Goal: Find specific page/section: Find specific page/section

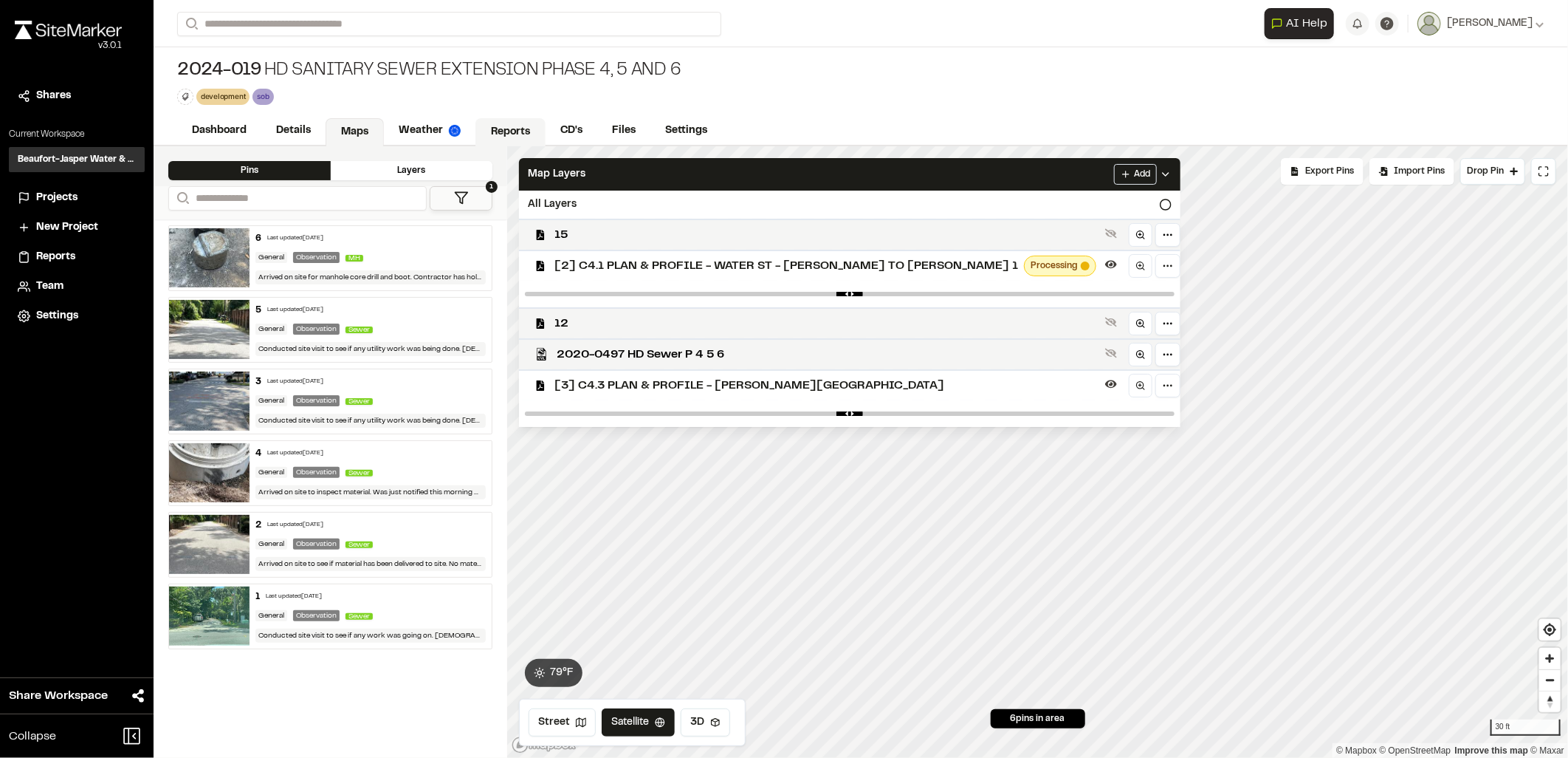
click at [534, 124] on link "Reports" at bounding box center [511, 132] width 70 height 28
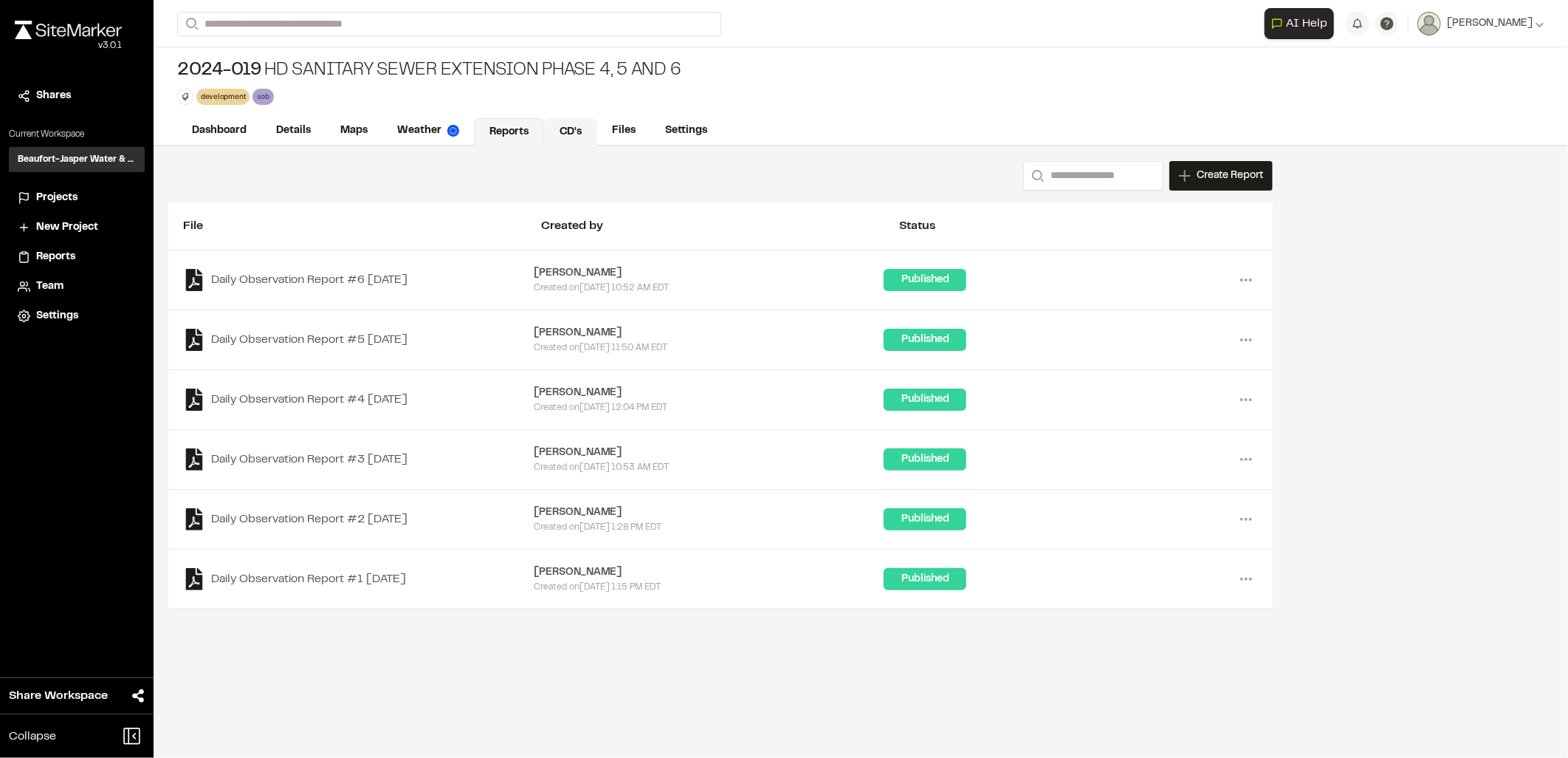
click at [570, 137] on link "CD's" at bounding box center [570, 132] width 53 height 28
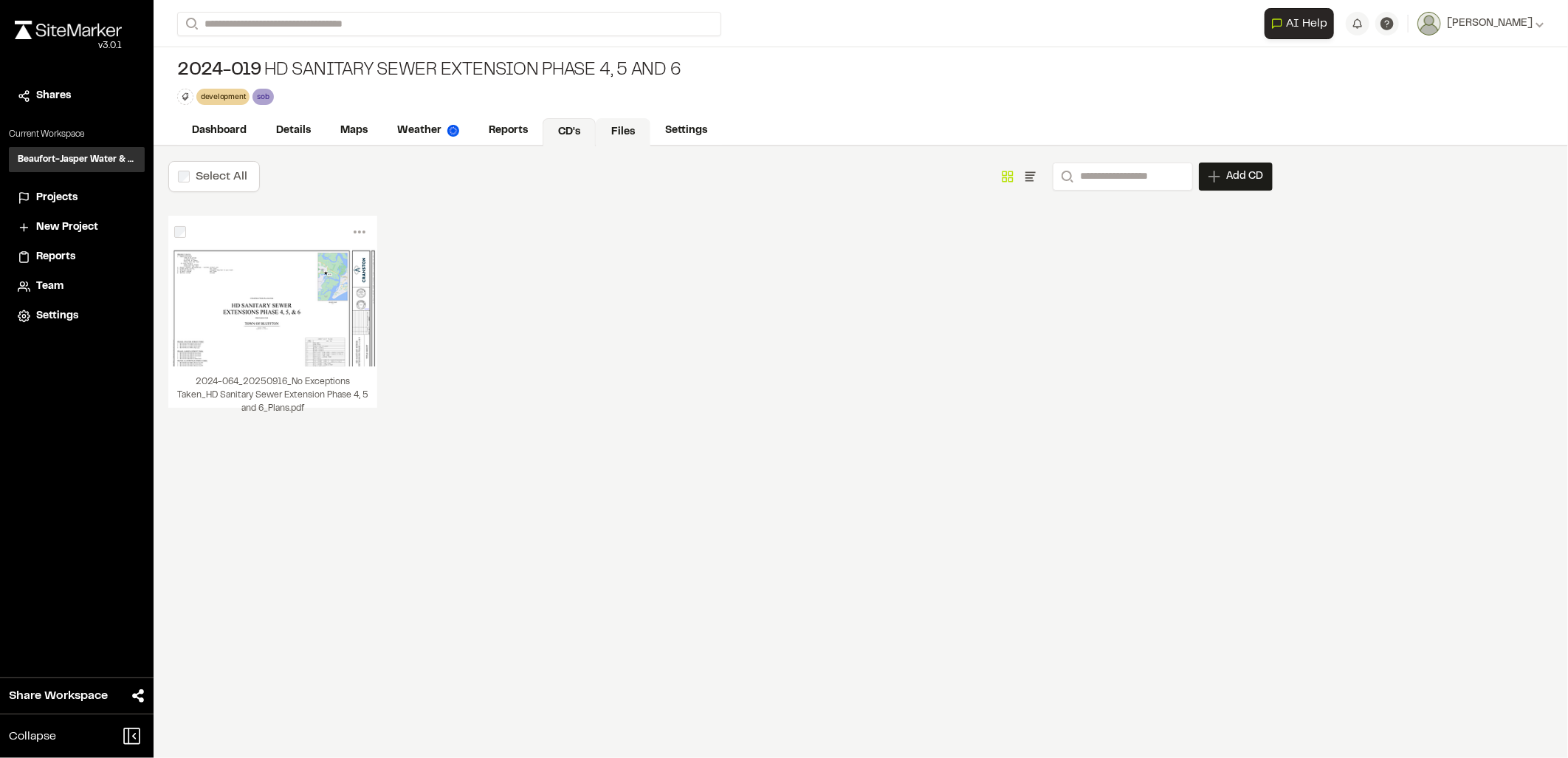
click at [614, 130] on link "Files" at bounding box center [622, 132] width 55 height 28
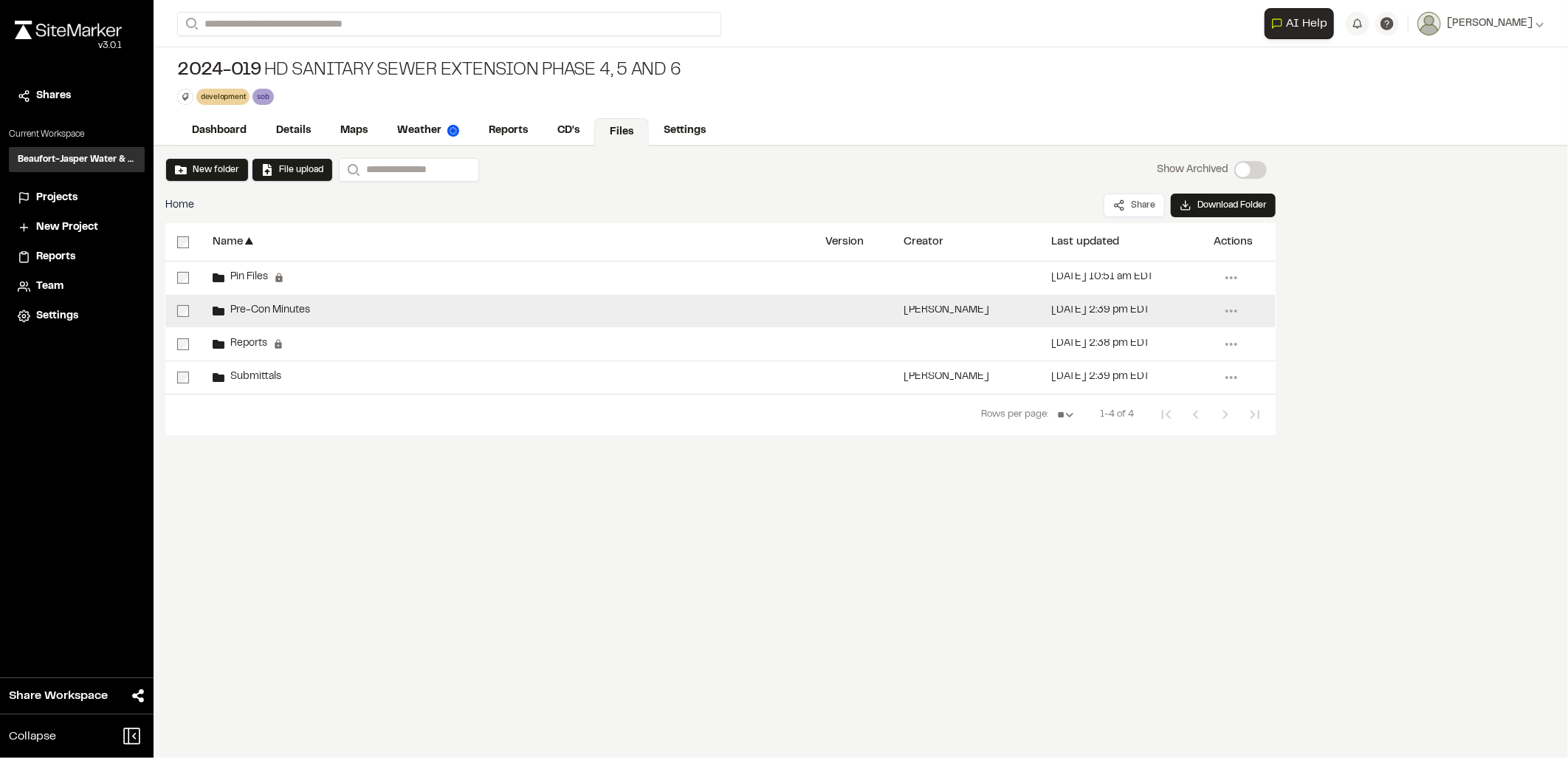
click at [272, 315] on span "Pre-Con Minutes" at bounding box center [267, 311] width 86 height 10
